Goal: Information Seeking & Learning: Check status

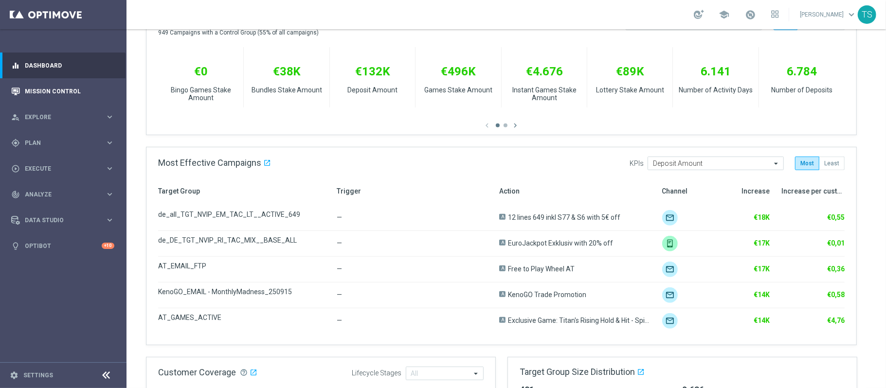
scroll to position [57, 0]
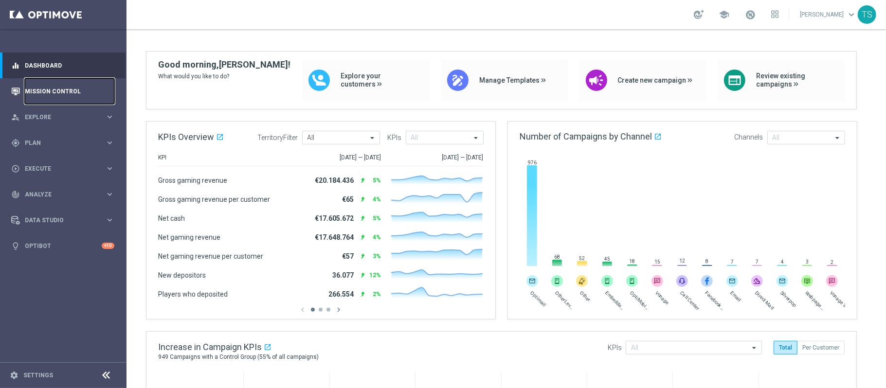
click at [56, 89] on link "Mission Control" at bounding box center [69, 91] width 89 height 26
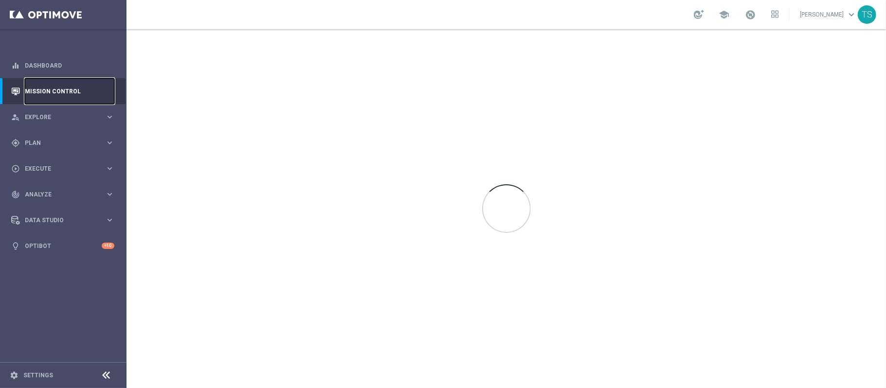
scroll to position [0, 0]
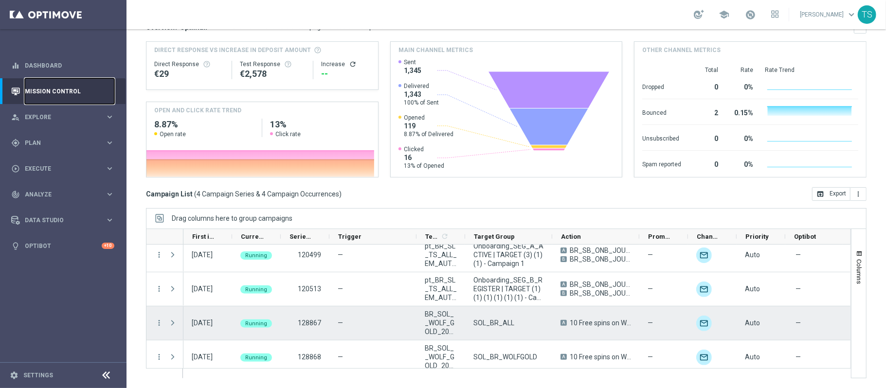
scroll to position [13, 0]
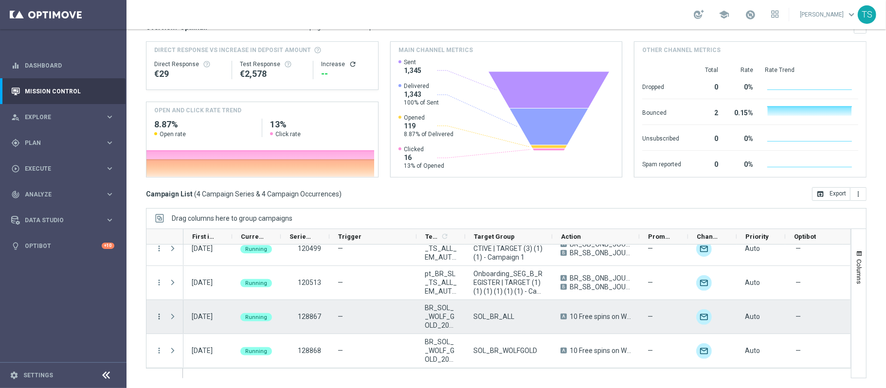
click at [161, 314] on icon "more_vert" at bounding box center [159, 316] width 9 height 9
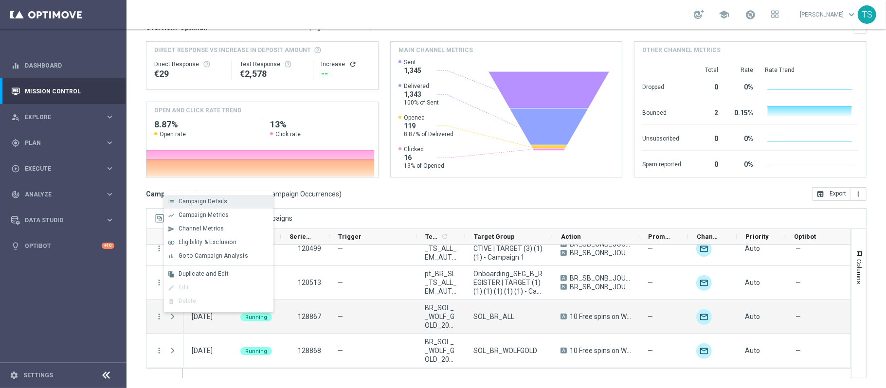
click at [233, 200] on div "Campaign Details" at bounding box center [224, 201] width 90 height 7
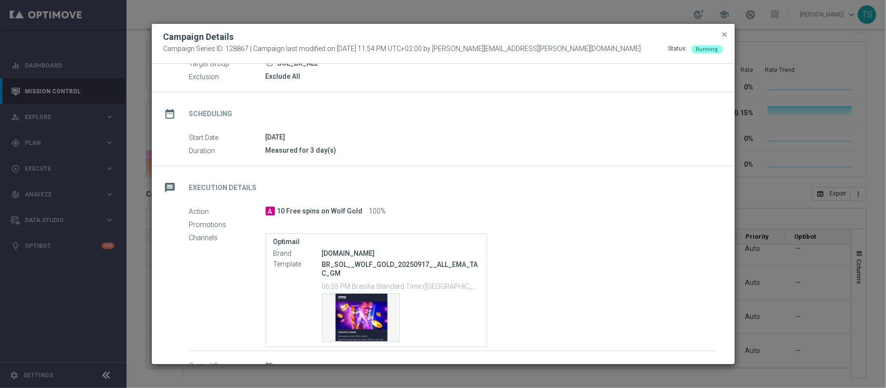
scroll to position [63, 0]
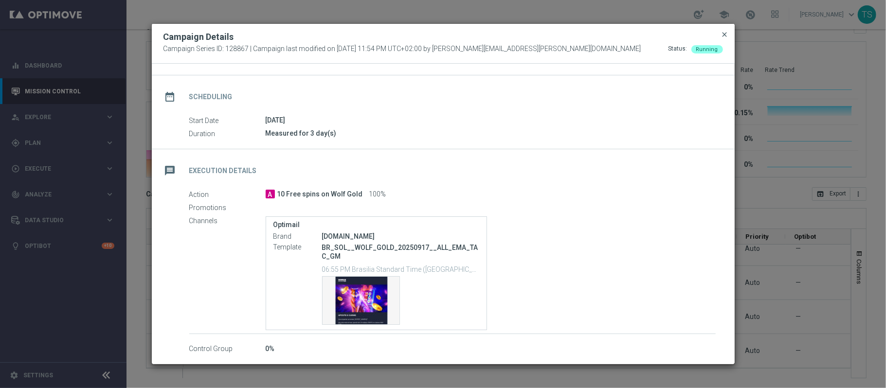
click at [723, 37] on span "close" at bounding box center [725, 35] width 8 height 8
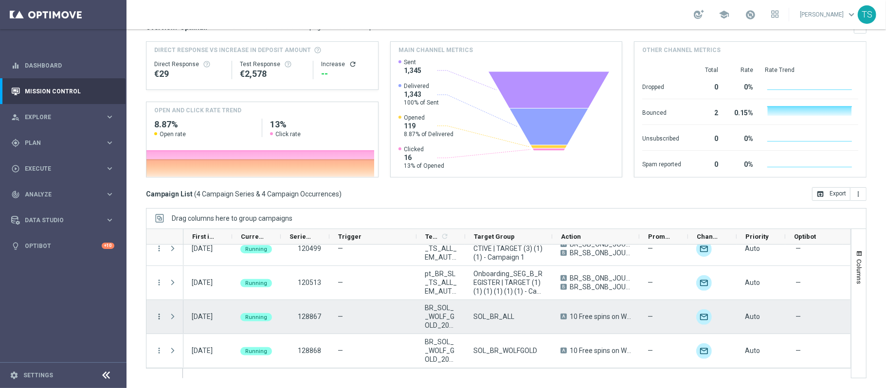
click at [161, 316] on icon "more_vert" at bounding box center [159, 316] width 9 height 9
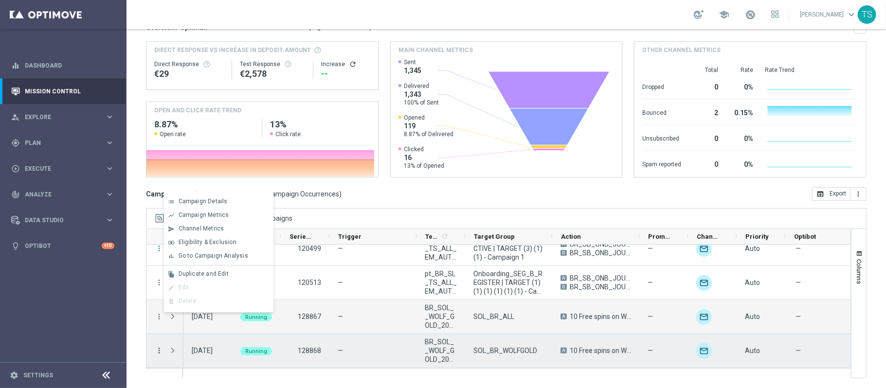
click at [158, 352] on icon "more_vert" at bounding box center [159, 350] width 9 height 9
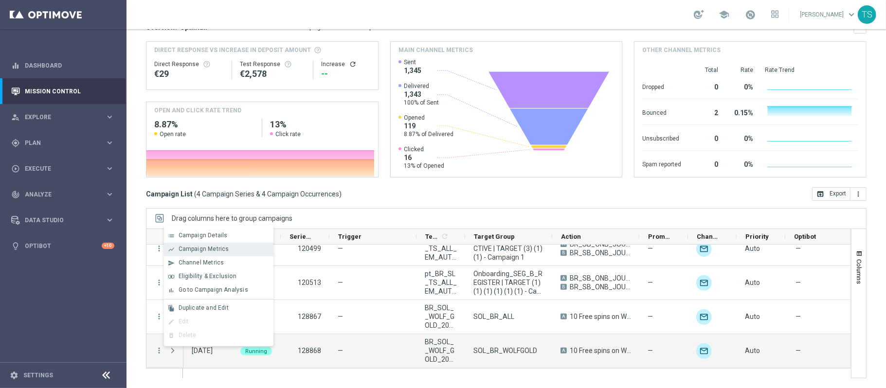
click at [248, 251] on div "Campaign Metrics" at bounding box center [224, 249] width 90 height 7
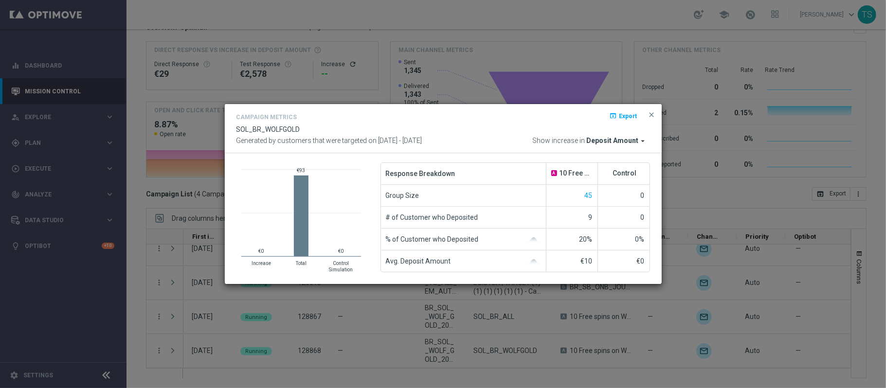
click at [600, 338] on modal-container "Campaign Metrics open_in_browser Export SOL_BR_WOLFGOLD Generated by customers …" at bounding box center [443, 194] width 886 height 388
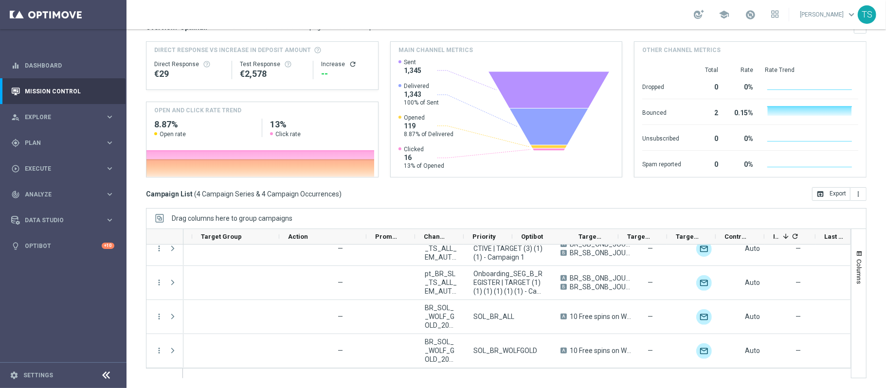
scroll to position [0, 304]
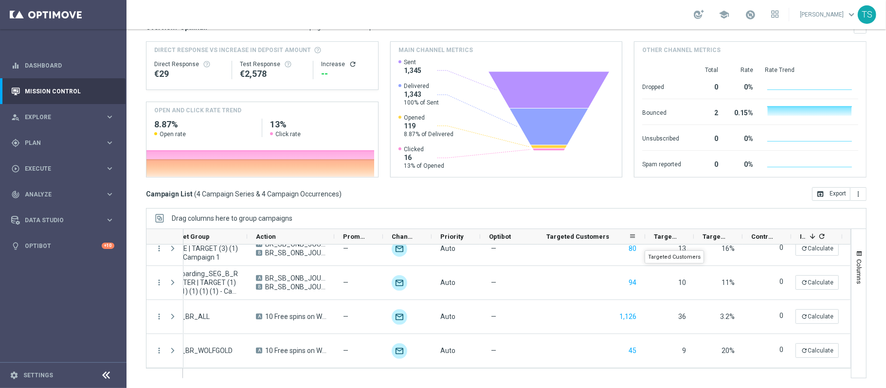
drag, startPoint x: 586, startPoint y: 239, endPoint x: 644, endPoint y: 242, distance: 58.9
click at [644, 242] on div at bounding box center [645, 236] width 4 height 15
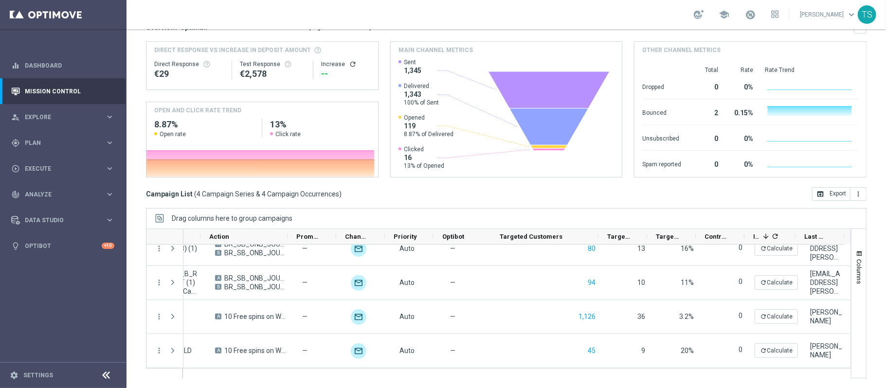
scroll to position [0, 0]
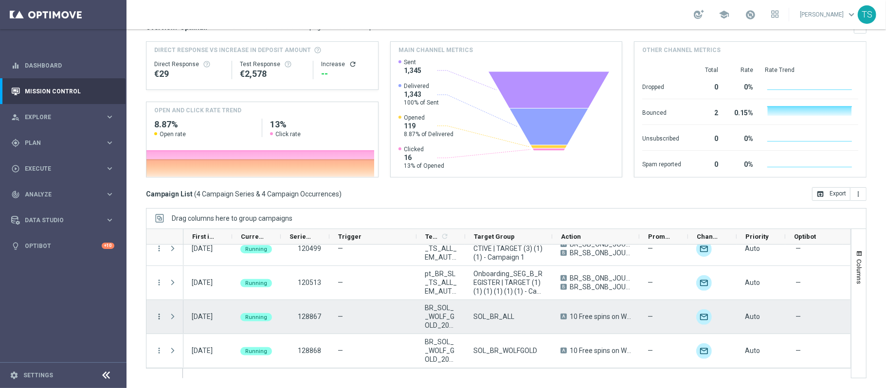
click at [161, 314] on icon "more_vert" at bounding box center [159, 316] width 9 height 9
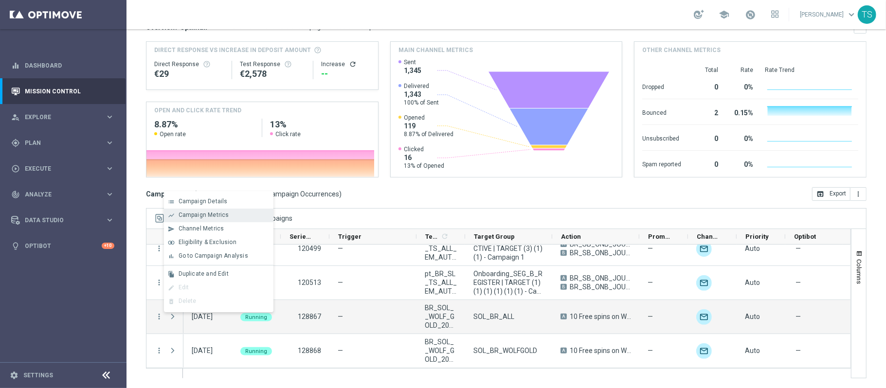
click at [236, 209] on div "show_chart Campaign Metrics" at bounding box center [218, 216] width 109 height 14
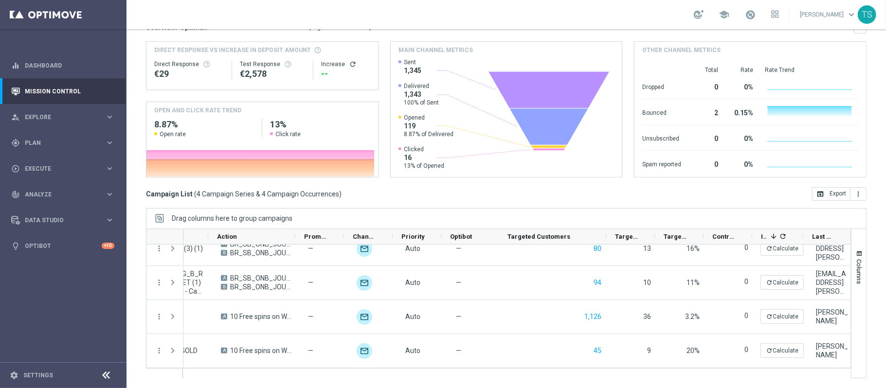
scroll to position [0, 364]
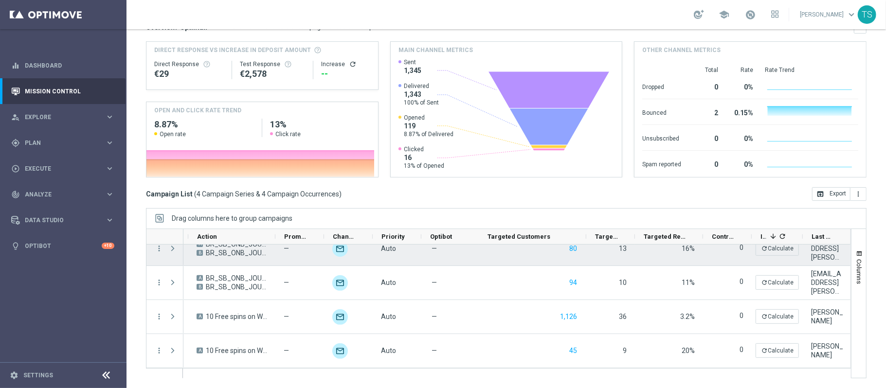
drag, startPoint x: 681, startPoint y: 241, endPoint x: 700, endPoint y: 250, distance: 20.9
click at [700, 250] on div at bounding box center [498, 304] width 705 height 150
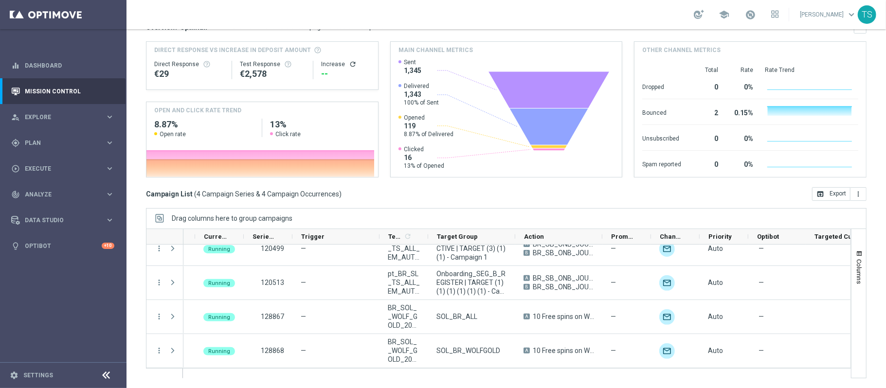
scroll to position [0, 0]
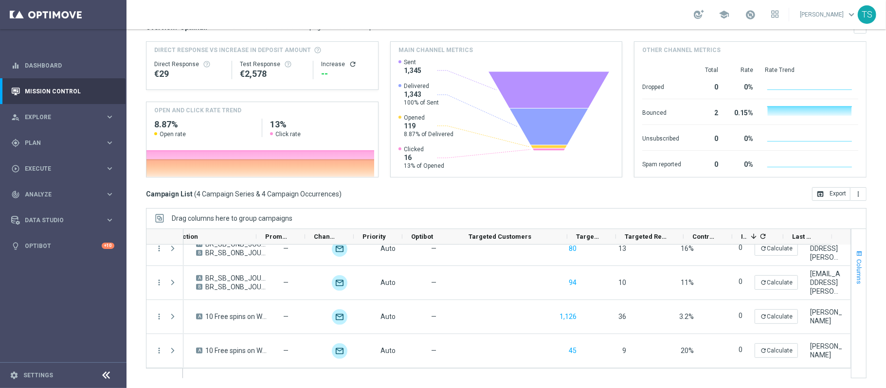
click at [855, 277] on span "Columns" at bounding box center [859, 271] width 8 height 25
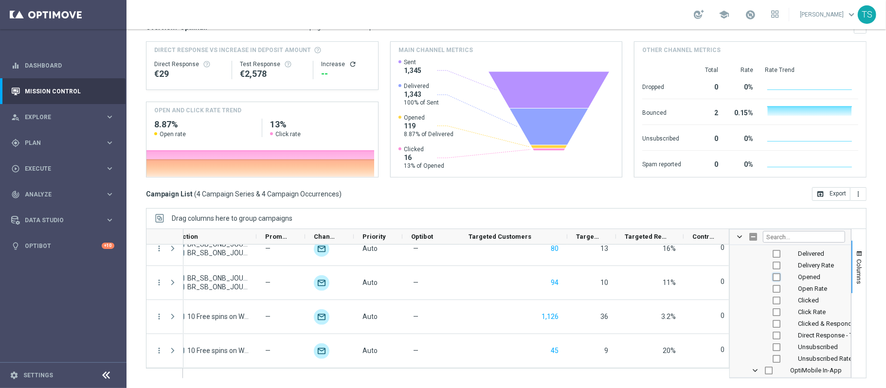
click at [772, 277] on input "Press SPACE to toggle visibility (hidden)" at bounding box center [776, 277] width 8 height 8
checkbox input "true"
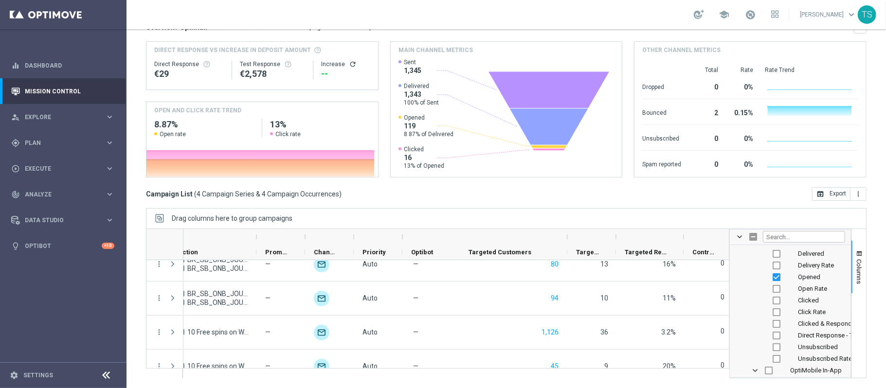
click at [772, 287] on input "Press SPACE to toggle visibility (hidden)" at bounding box center [776, 289] width 8 height 8
checkbox input "true"
click at [710, 211] on div "Drag columns here to group campaigns" at bounding box center [506, 218] width 720 height 20
click at [855, 251] on span "button" at bounding box center [859, 254] width 8 height 8
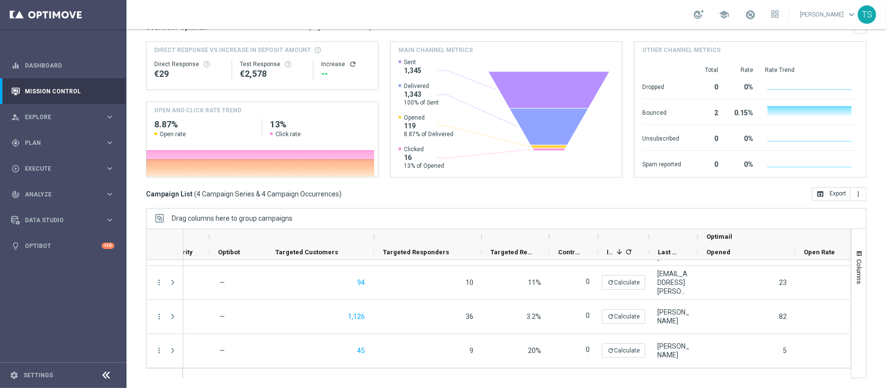
drag, startPoint x: 422, startPoint y: 243, endPoint x: 481, endPoint y: 240, distance: 59.0
click at [481, 240] on div at bounding box center [482, 237] width 4 height 16
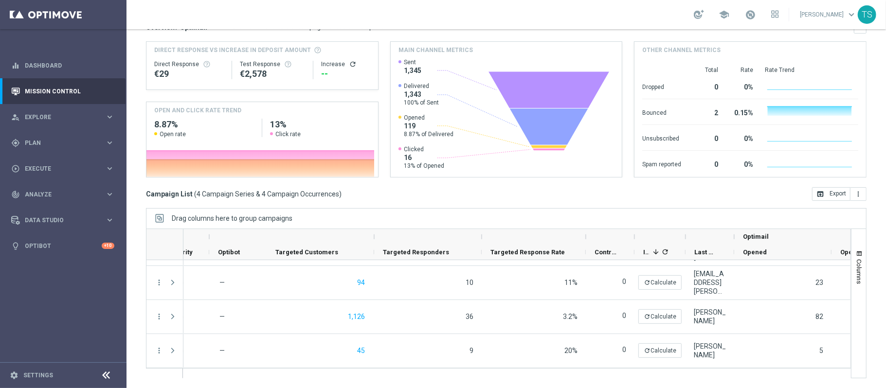
drag, startPoint x: 549, startPoint y: 238, endPoint x: 586, endPoint y: 238, distance: 36.5
click at [586, 238] on div at bounding box center [586, 237] width 4 height 16
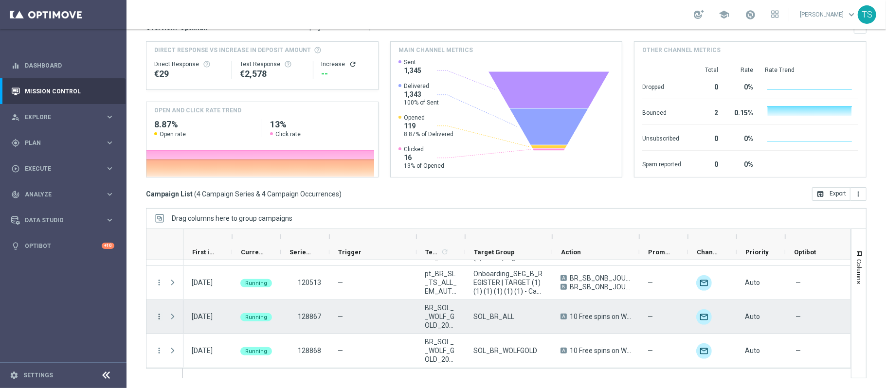
click at [156, 316] on icon "more_vert" at bounding box center [159, 316] width 9 height 9
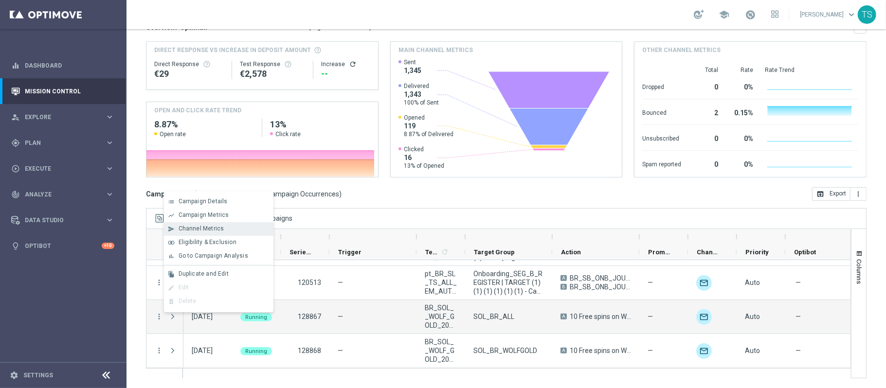
click at [199, 228] on span "Channel Metrics" at bounding box center [202, 228] width 46 height 7
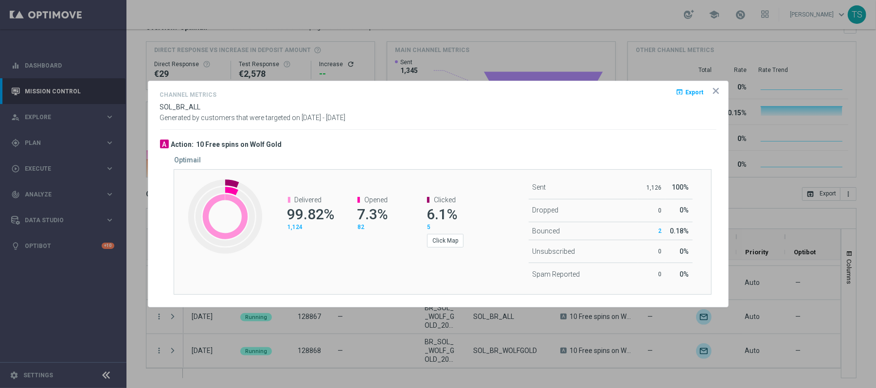
click at [473, 352] on div at bounding box center [438, 194] width 876 height 388
click at [715, 90] on icon "icon" at bounding box center [716, 91] width 5 height 5
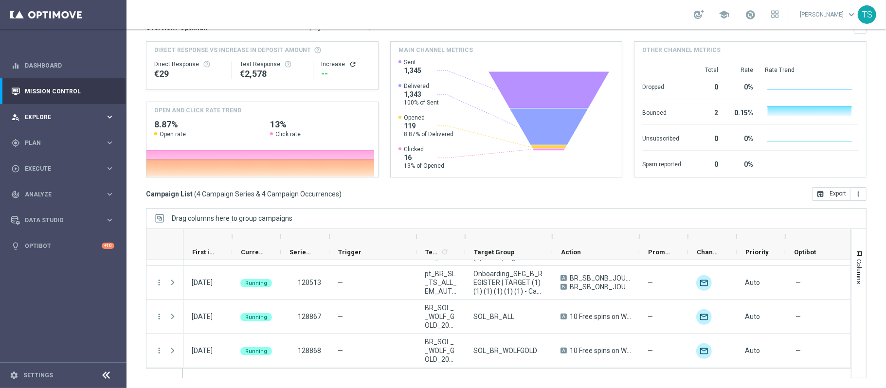
click at [58, 108] on div "person_search Explore keyboard_arrow_right" at bounding box center [62, 117] width 125 height 26
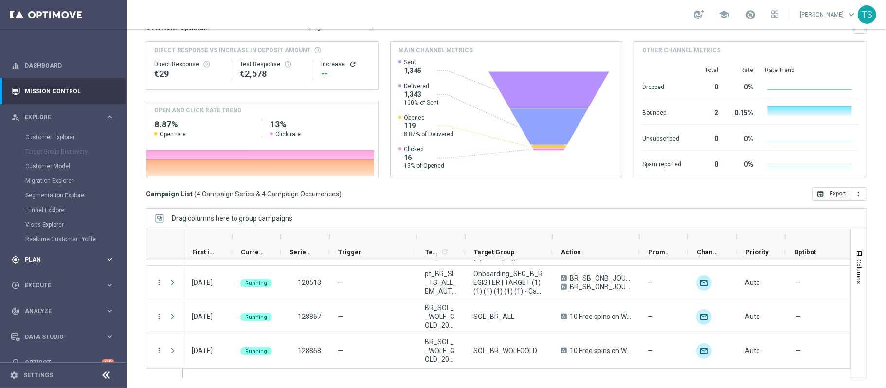
click at [34, 259] on span "Plan" at bounding box center [65, 260] width 80 height 6
click at [56, 160] on link "Target Groups" at bounding box center [63, 163] width 76 height 8
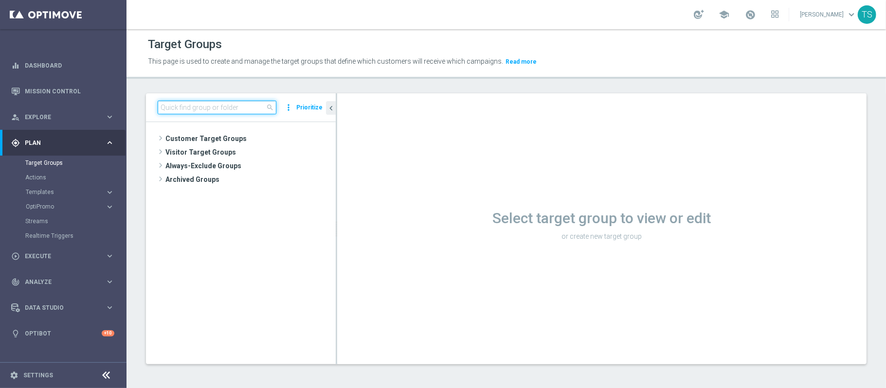
drag, startPoint x: 244, startPoint y: 104, endPoint x: 251, endPoint y: 100, distance: 7.6
click at [244, 104] on input at bounding box center [217, 108] width 119 height 14
type input "sol_br"
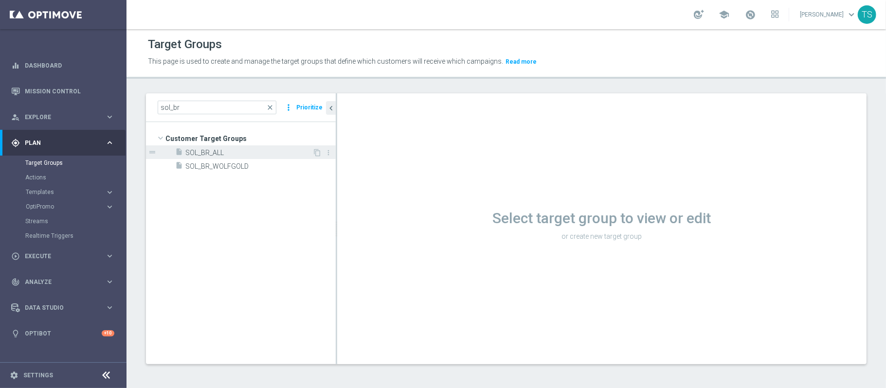
click at [228, 152] on span "SOL_BR_ALL" at bounding box center [248, 153] width 127 height 8
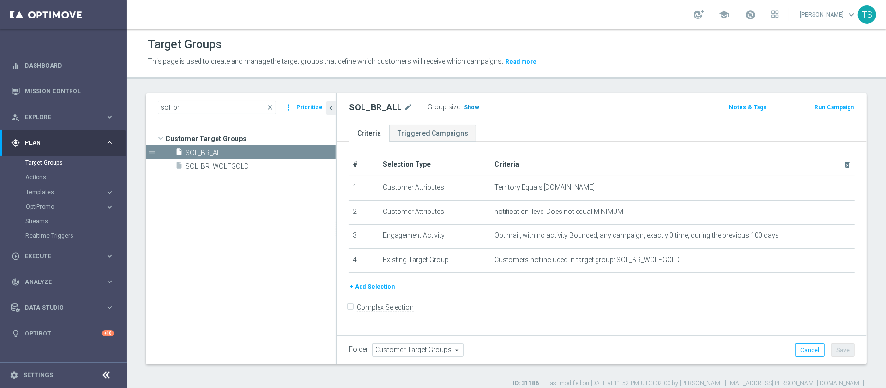
click at [464, 109] on span "Show" at bounding box center [472, 107] width 16 height 7
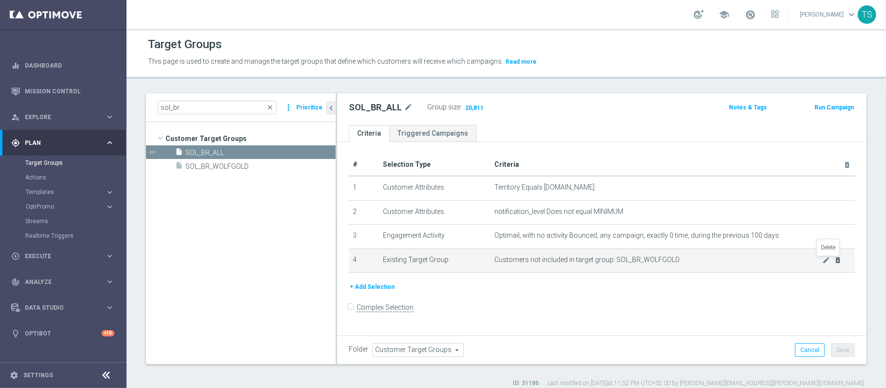
click at [834, 263] on icon "delete_forever" at bounding box center [838, 260] width 8 height 8
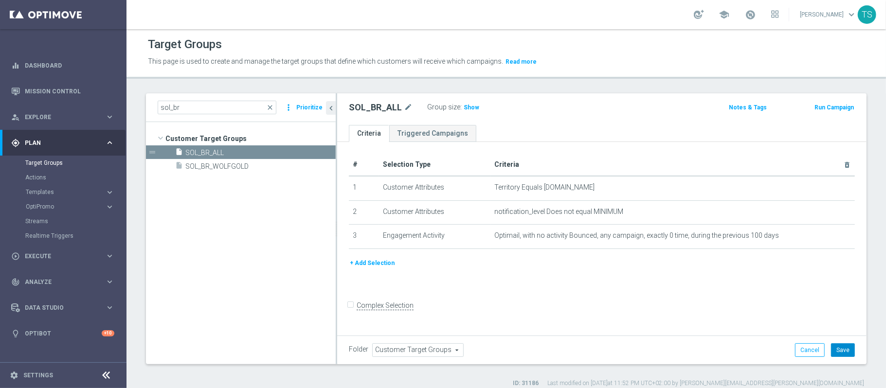
click at [833, 346] on button "Save" at bounding box center [843, 350] width 24 height 14
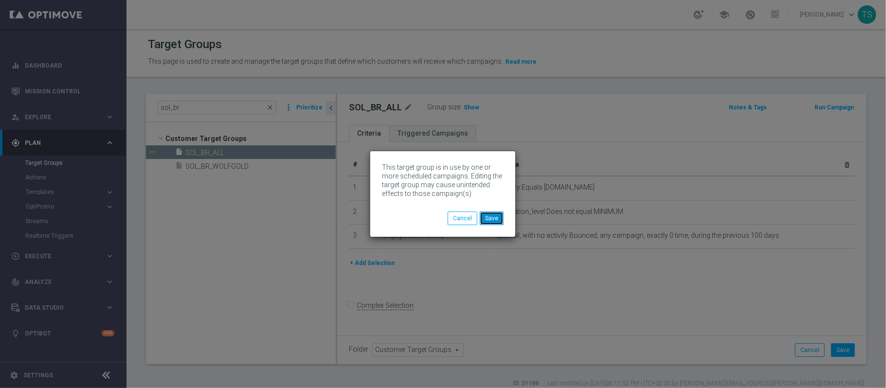
click at [495, 219] on button "Save" at bounding box center [492, 219] width 24 height 14
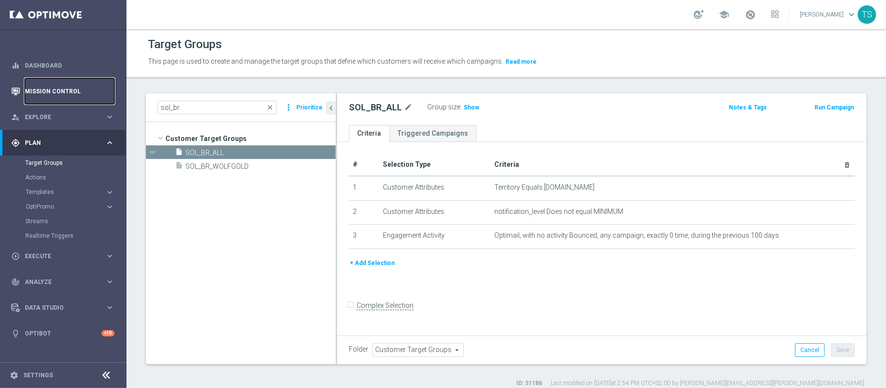
click at [56, 84] on link "Mission Control" at bounding box center [69, 91] width 89 height 26
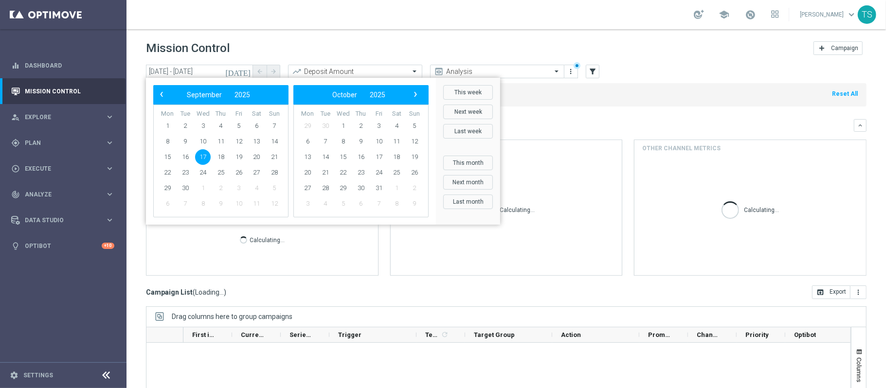
click at [245, 70] on icon "[DATE]" at bounding box center [238, 71] width 26 height 9
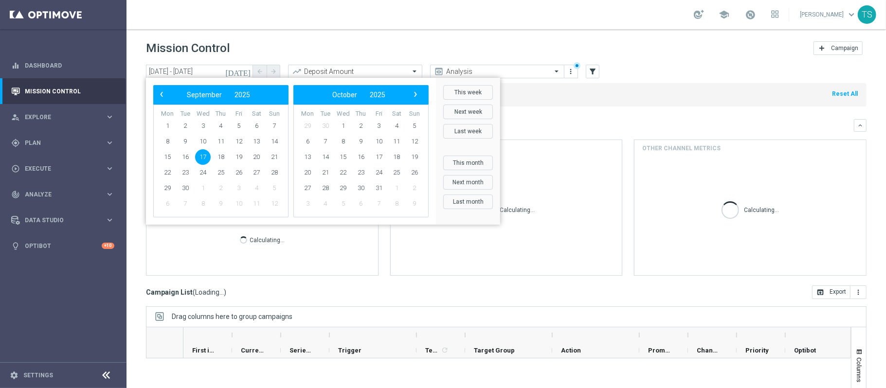
click at [201, 155] on span "17" at bounding box center [203, 157] width 16 height 16
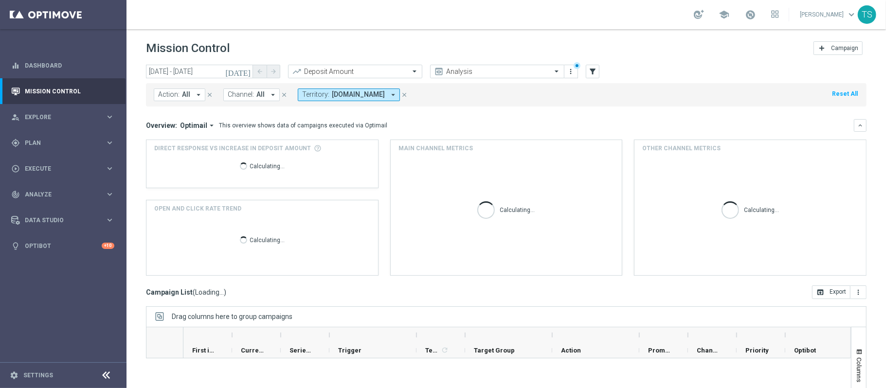
click at [222, 157] on div "Calculating..." at bounding box center [262, 168] width 80 height 22
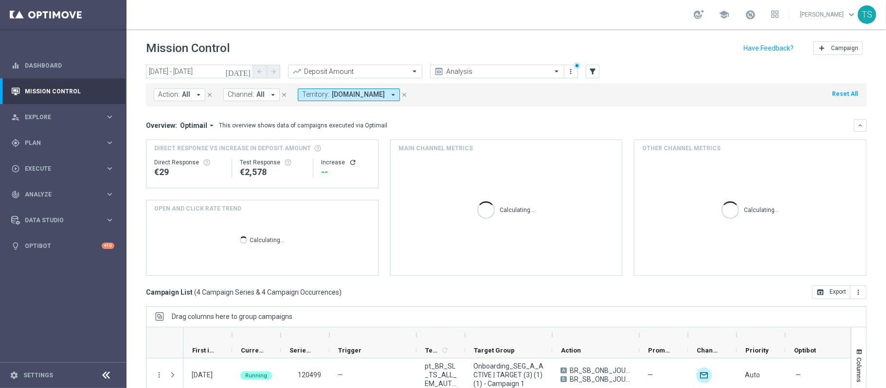
click at [247, 71] on icon "[DATE]" at bounding box center [238, 71] width 26 height 9
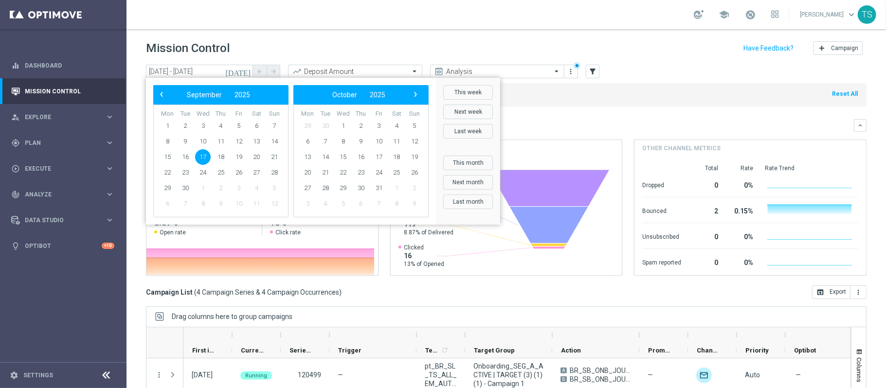
click at [203, 155] on span "17" at bounding box center [203, 157] width 16 height 16
click at [222, 158] on span "18" at bounding box center [221, 157] width 16 height 16
type input "[DATE] - [DATE]"
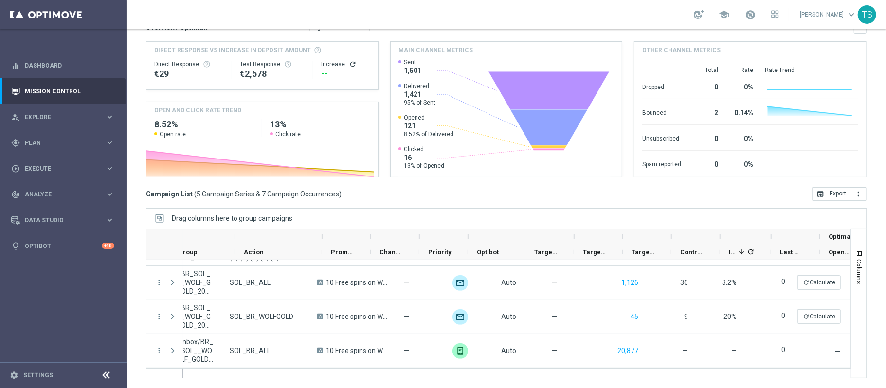
scroll to position [0, 402]
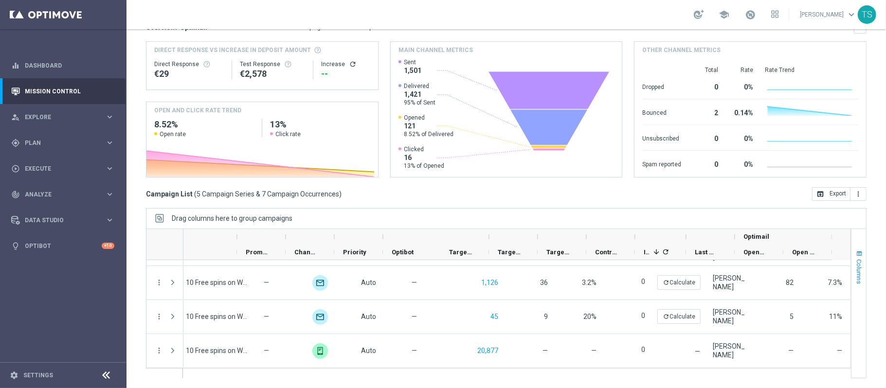
click at [855, 253] on span "button" at bounding box center [859, 254] width 8 height 8
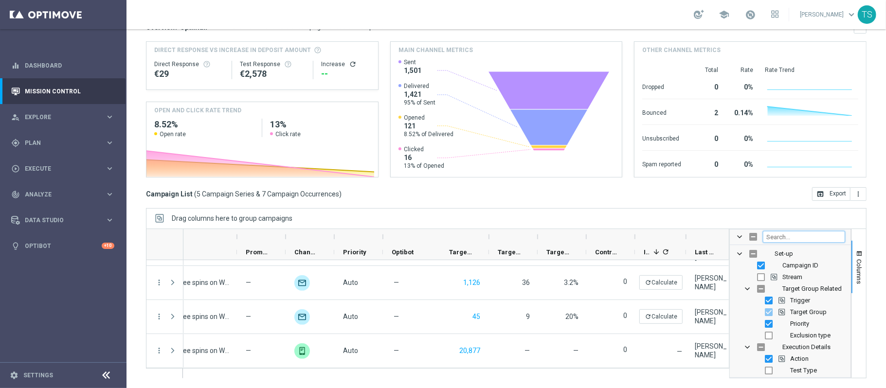
click at [794, 234] on input "Filter Columns Input" at bounding box center [804, 237] width 82 height 12
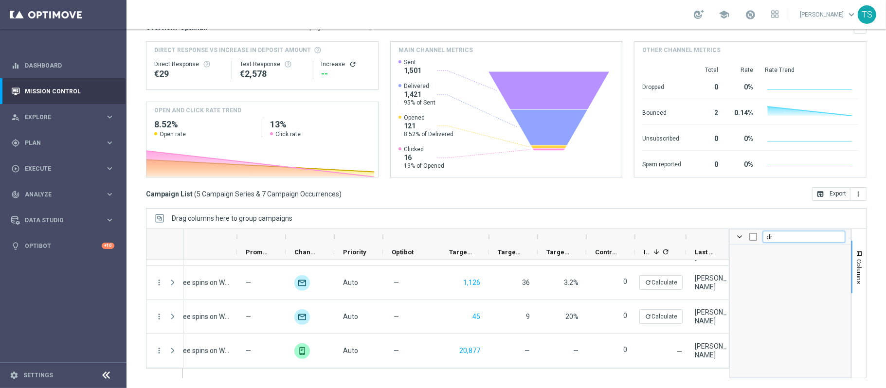
type input "d"
checkbox input "false"
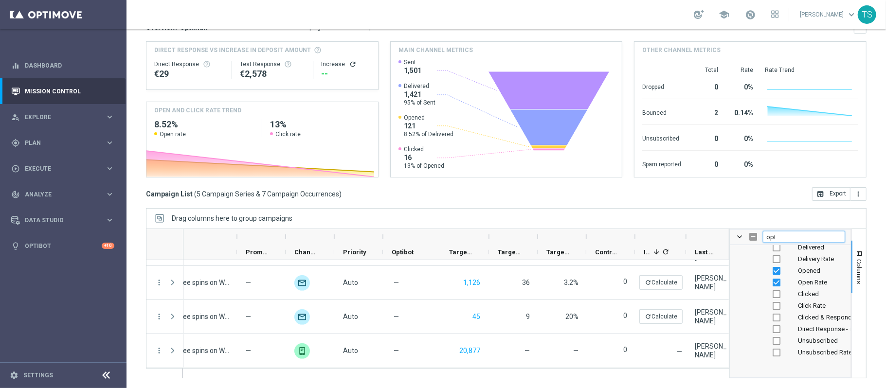
scroll to position [0, 0]
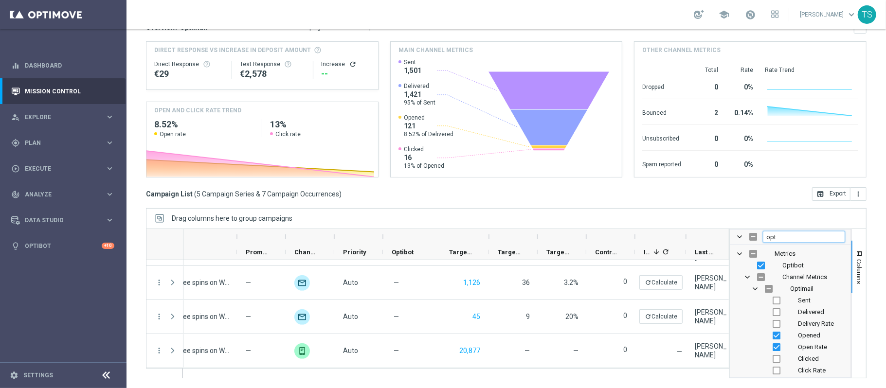
type input "opt"
click at [772, 303] on input "Press SPACE to toggle visibility (hidden)" at bounding box center [776, 301] width 8 height 8
checkbox input "true"
click at [772, 313] on input "Press SPACE to toggle visibility (hidden)" at bounding box center [776, 312] width 8 height 8
checkbox input "true"
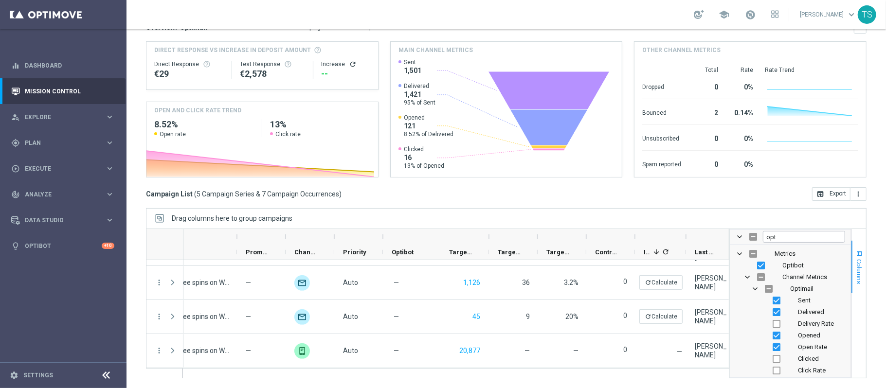
click at [853, 253] on button "Columns" at bounding box center [858, 267] width 15 height 53
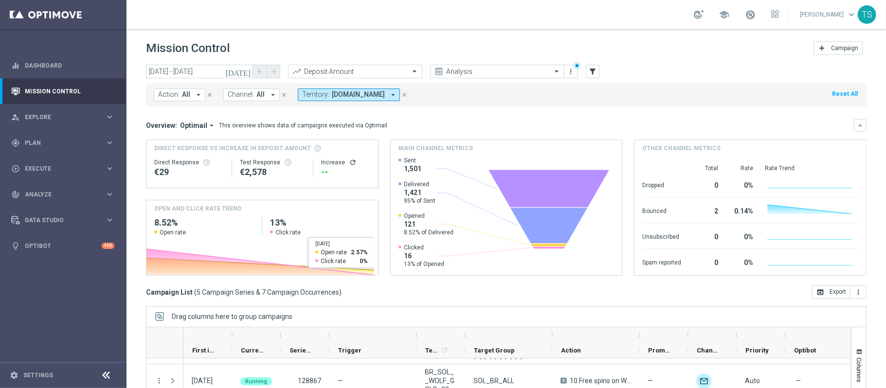
scroll to position [98, 0]
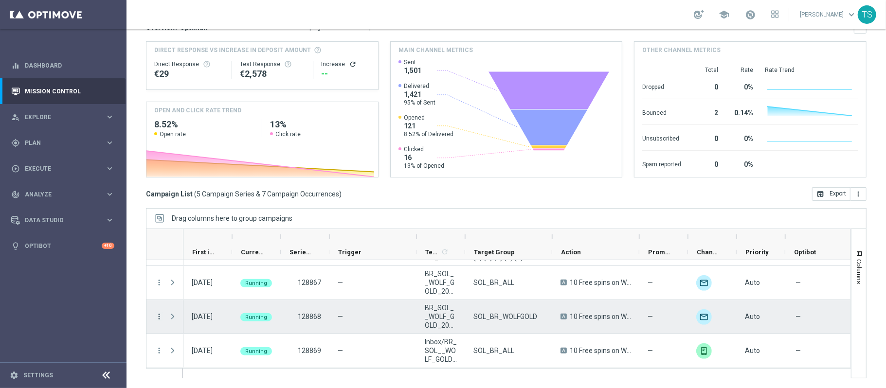
click at [160, 320] on icon "more_vert" at bounding box center [159, 316] width 9 height 9
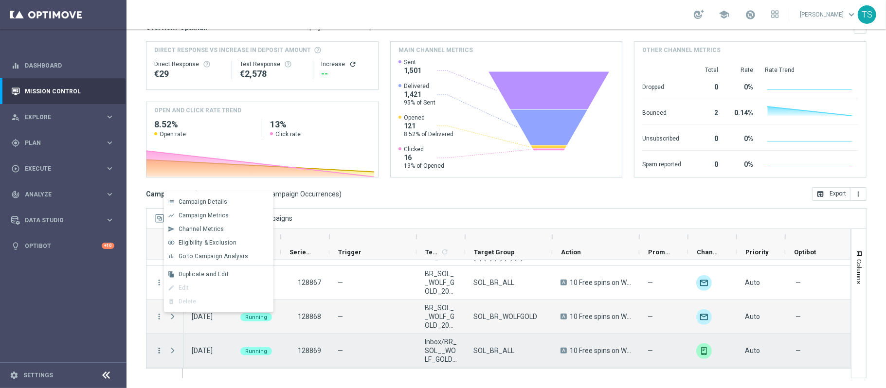
click at [158, 347] on icon "more_vert" at bounding box center [159, 350] width 9 height 9
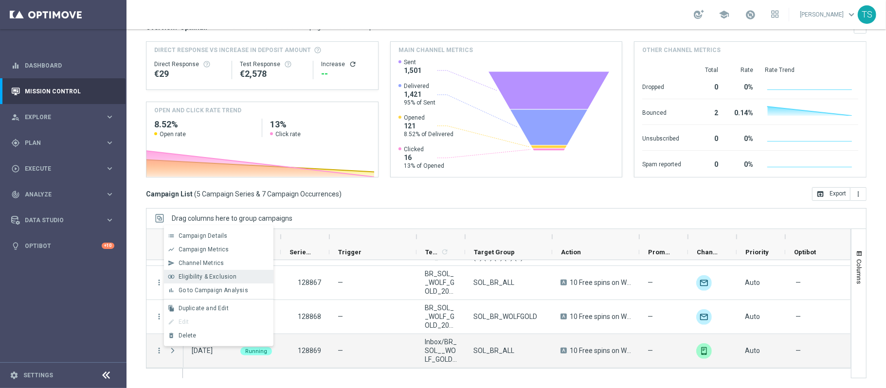
click at [226, 277] on span "Eligibility & Exclusion" at bounding box center [208, 276] width 58 height 7
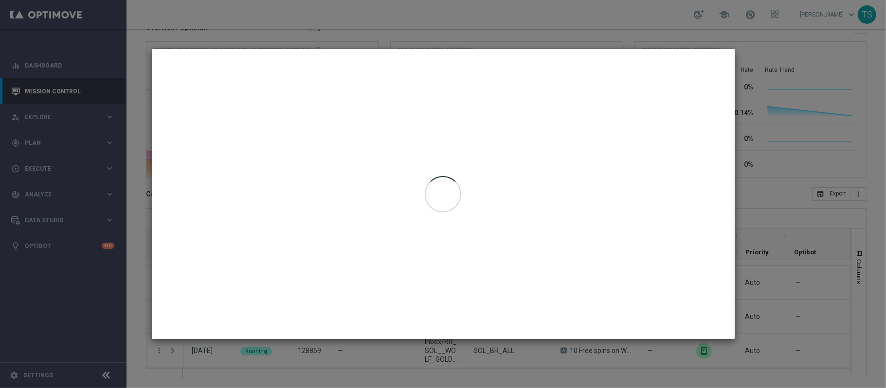
type input "[DATE] - [DATE]"
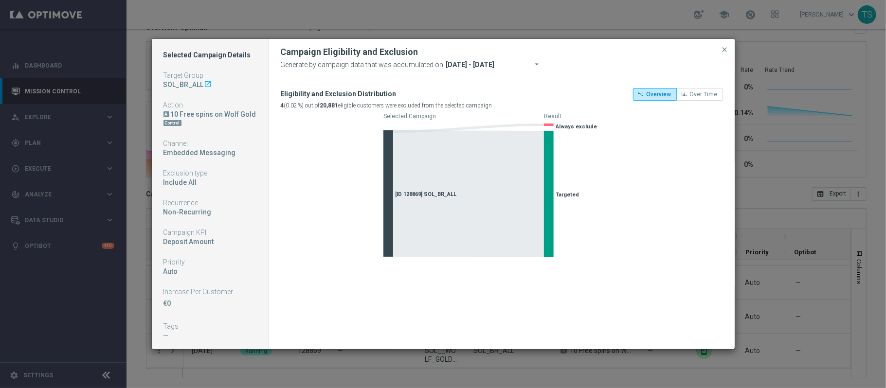
click at [502, 52] on div "Campaign Eligibility and Exclusion" at bounding box center [501, 52] width 457 height 12
drag, startPoint x: 590, startPoint y: 50, endPoint x: 518, endPoint y: 49, distance: 72.5
click at [509, 49] on div "Campaign Eligibility and Exclusion" at bounding box center [501, 52] width 457 height 12
click at [495, 67] on input "[DATE] - [DATE]" at bounding box center [499, 65] width 110 height 14
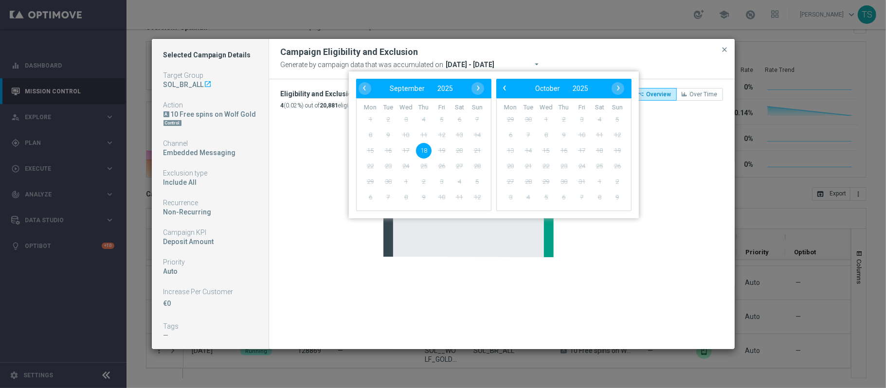
click at [581, 51] on div "Campaign Eligibility and Exclusion" at bounding box center [501, 52] width 457 height 12
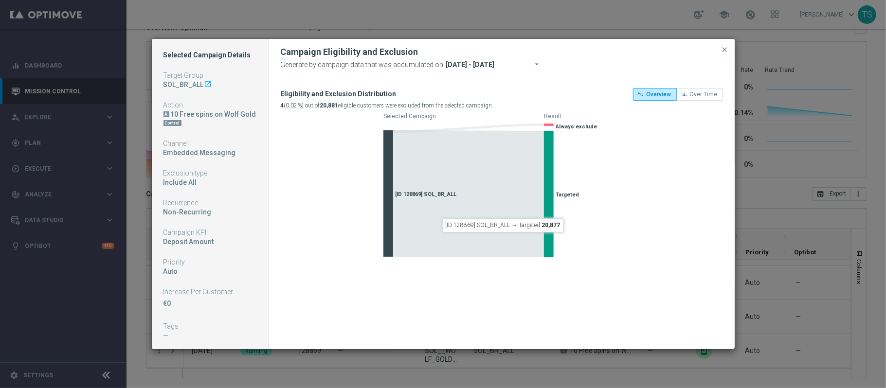
scroll to position [2, 0]
click at [723, 51] on span "close" at bounding box center [725, 50] width 8 height 8
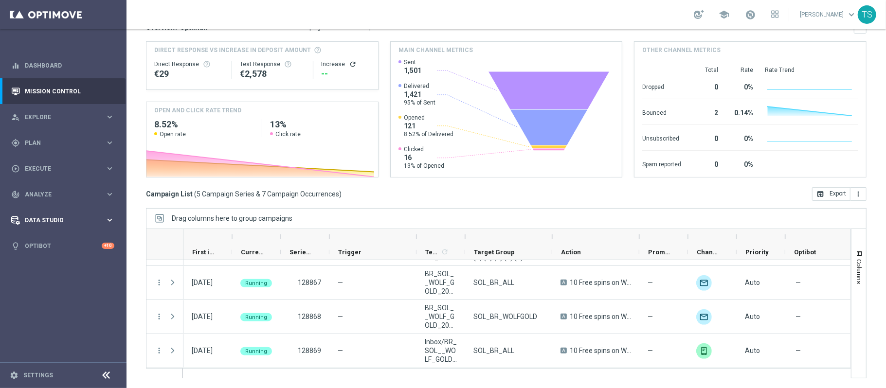
click at [56, 229] on div "Data Studio keyboard_arrow_right" at bounding box center [62, 220] width 125 height 26
click at [51, 203] on div "track_changes Analyze keyboard_arrow_right" at bounding box center [62, 194] width 125 height 26
click at [51, 315] on span "BI Studio" at bounding box center [61, 317] width 70 height 6
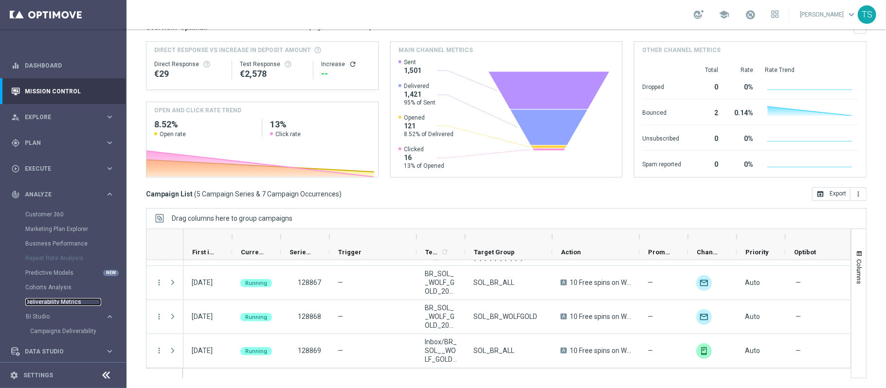
click at [57, 302] on link "Deliverability Metrics" at bounding box center [63, 302] width 76 height 8
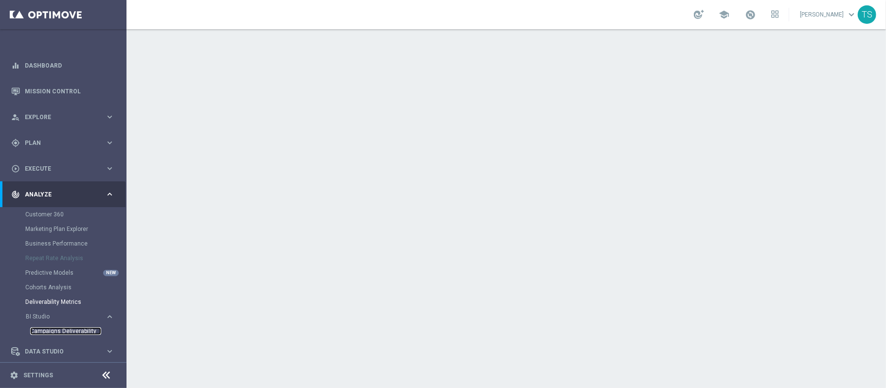
click at [62, 328] on link "Campaigns Deliverability" at bounding box center [65, 331] width 71 height 8
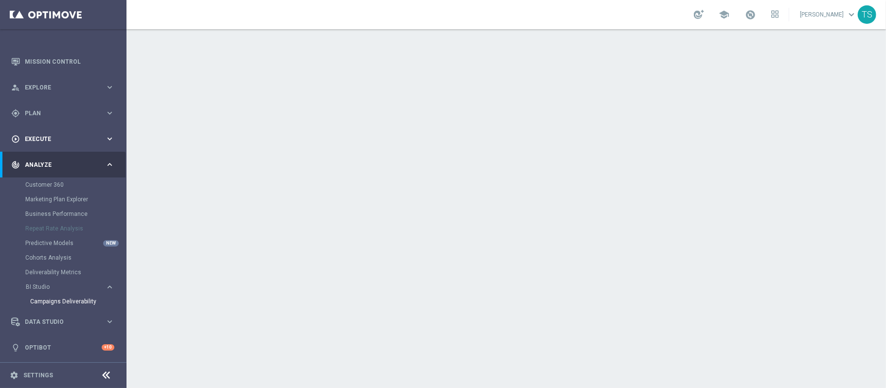
click at [59, 131] on div "play_circle_outline Execute keyboard_arrow_right" at bounding box center [62, 139] width 125 height 26
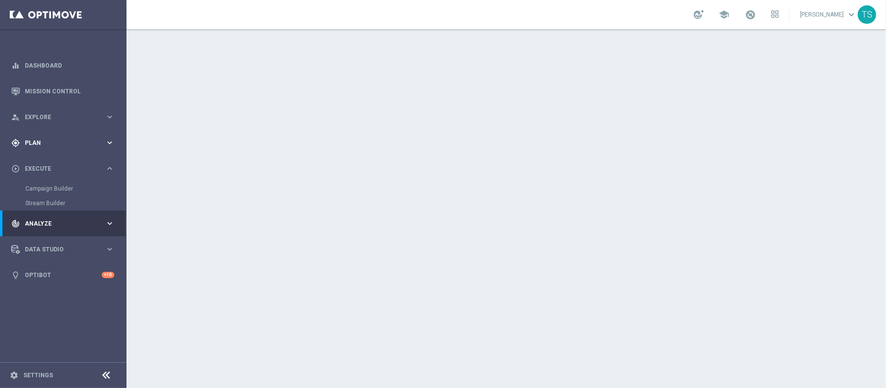
scroll to position [0, 0]
click at [63, 61] on link "Dashboard" at bounding box center [69, 66] width 89 height 26
